Goal: Check status: Check status

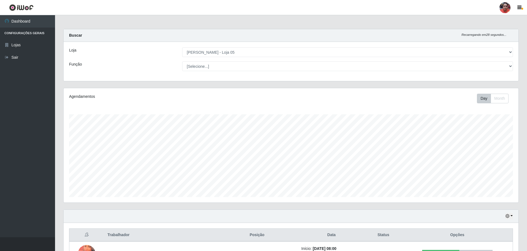
select select "252"
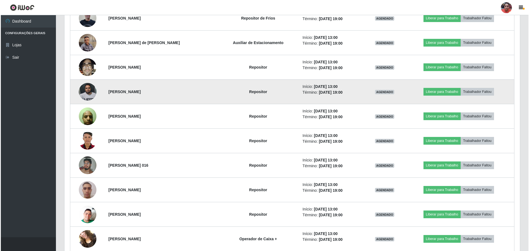
scroll to position [814, 0]
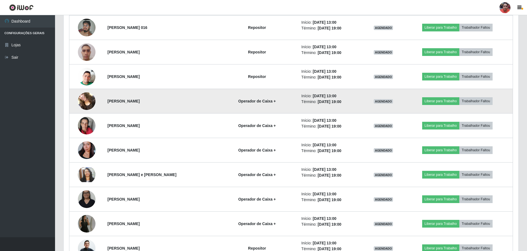
click at [84, 100] on img at bounding box center [87, 101] width 18 height 22
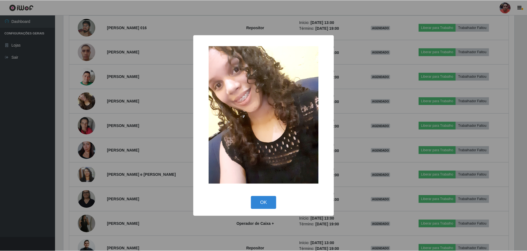
scroll to position [114, 452]
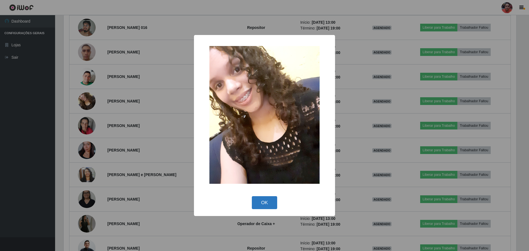
drag, startPoint x: 271, startPoint y: 199, endPoint x: 64, endPoint y: 129, distance: 218.2
click at [271, 199] on button "OK" at bounding box center [265, 202] width 26 height 13
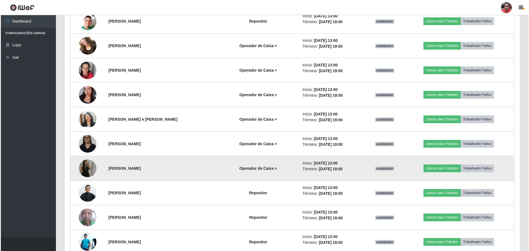
scroll to position [924, 0]
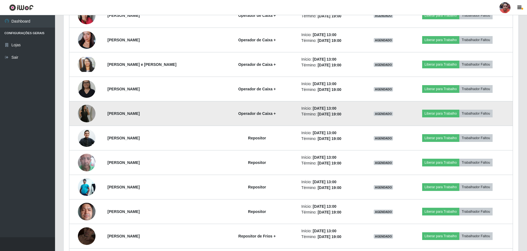
click at [89, 118] on img at bounding box center [87, 113] width 18 height 31
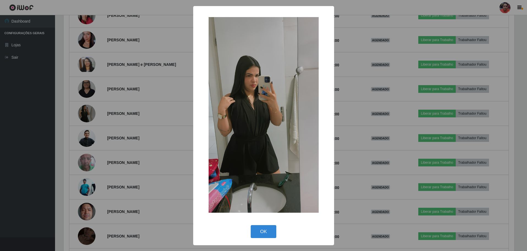
scroll to position [114, 452]
click at [145, 142] on div "× OK Cancel" at bounding box center [264, 125] width 529 height 251
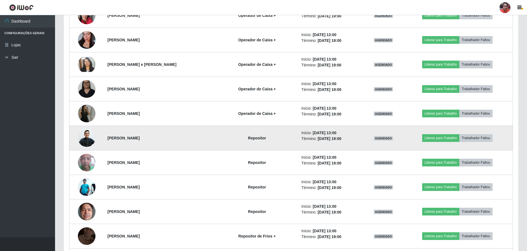
scroll to position [114, 455]
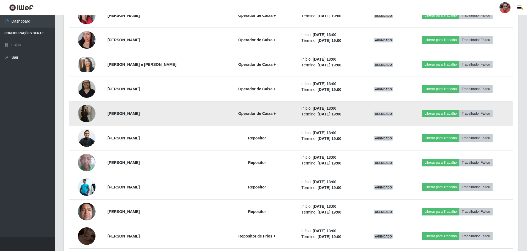
click at [88, 115] on img at bounding box center [87, 113] width 18 height 31
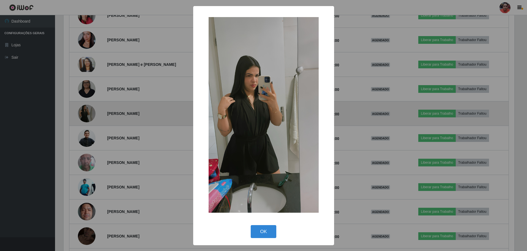
scroll to position [114, 452]
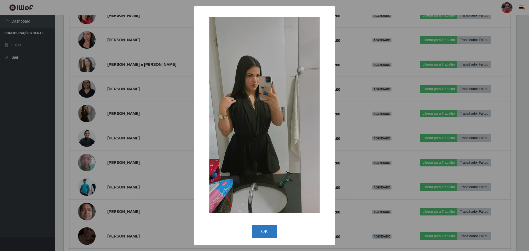
click at [268, 229] on button "OK" at bounding box center [265, 231] width 26 height 13
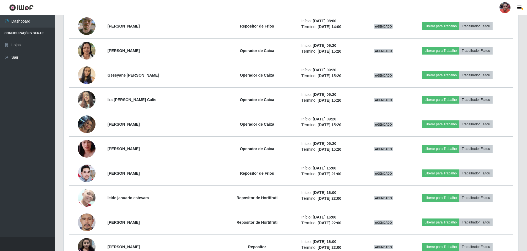
scroll to position [2879, 0]
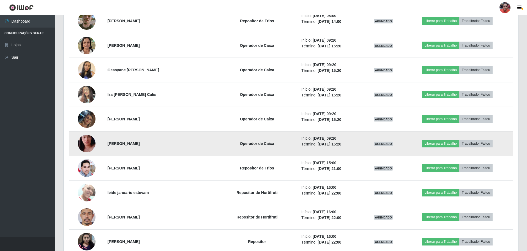
click at [83, 145] on img at bounding box center [87, 143] width 18 height 31
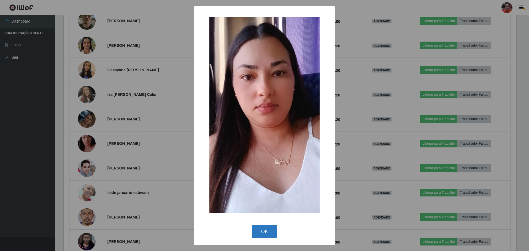
click at [269, 233] on button "OK" at bounding box center [265, 231] width 26 height 13
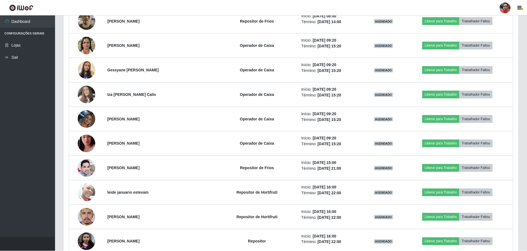
scroll to position [114, 455]
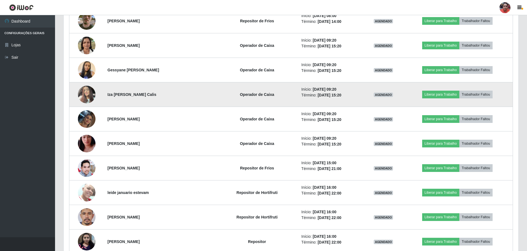
click at [84, 94] on img at bounding box center [87, 94] width 18 height 23
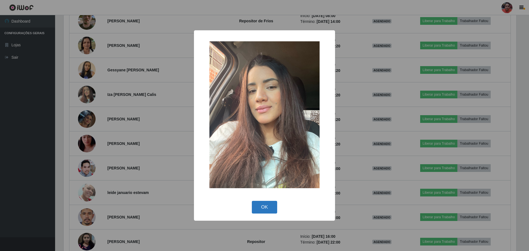
click at [273, 206] on button "OK" at bounding box center [265, 207] width 26 height 13
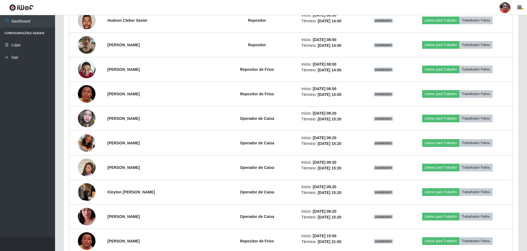
scroll to position [2113, 0]
